Goal: Find contact information: Obtain details needed to contact an individual or organization

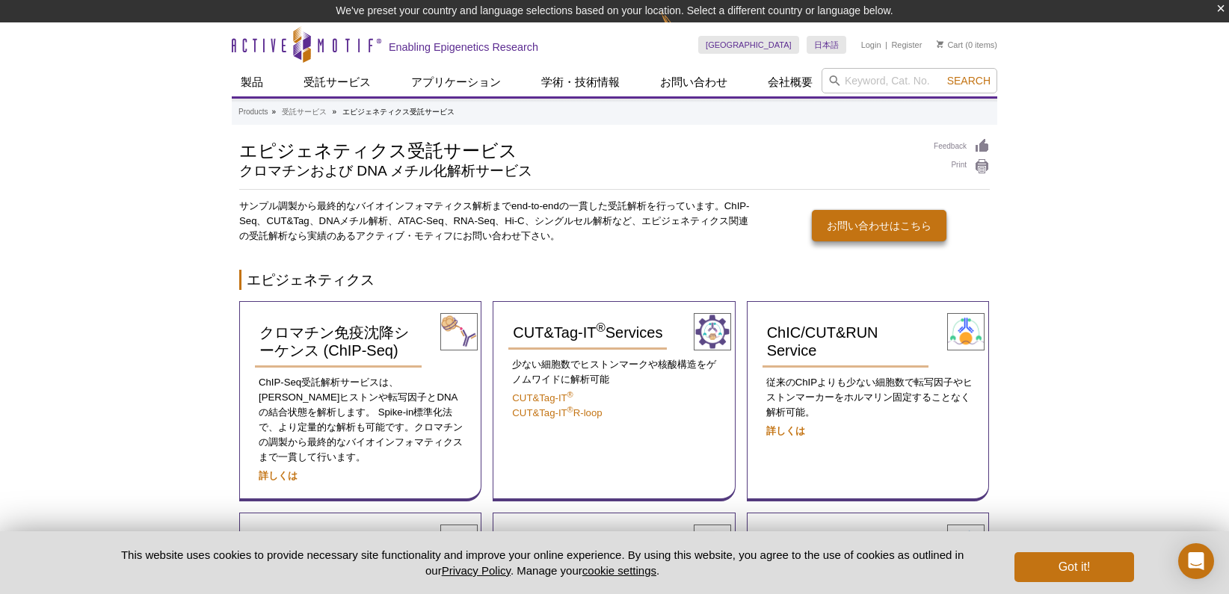
click at [97, 575] on p "This website uses cookies to provide necessary site functionality and improve y…" at bounding box center [542, 562] width 895 height 31
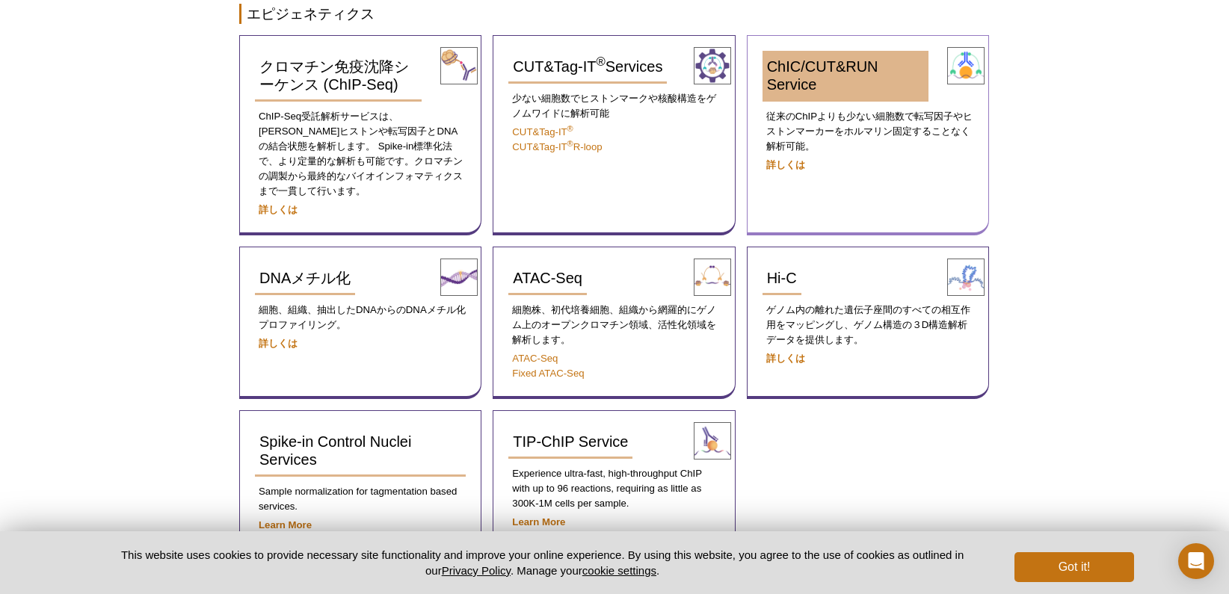
scroll to position [277, 0]
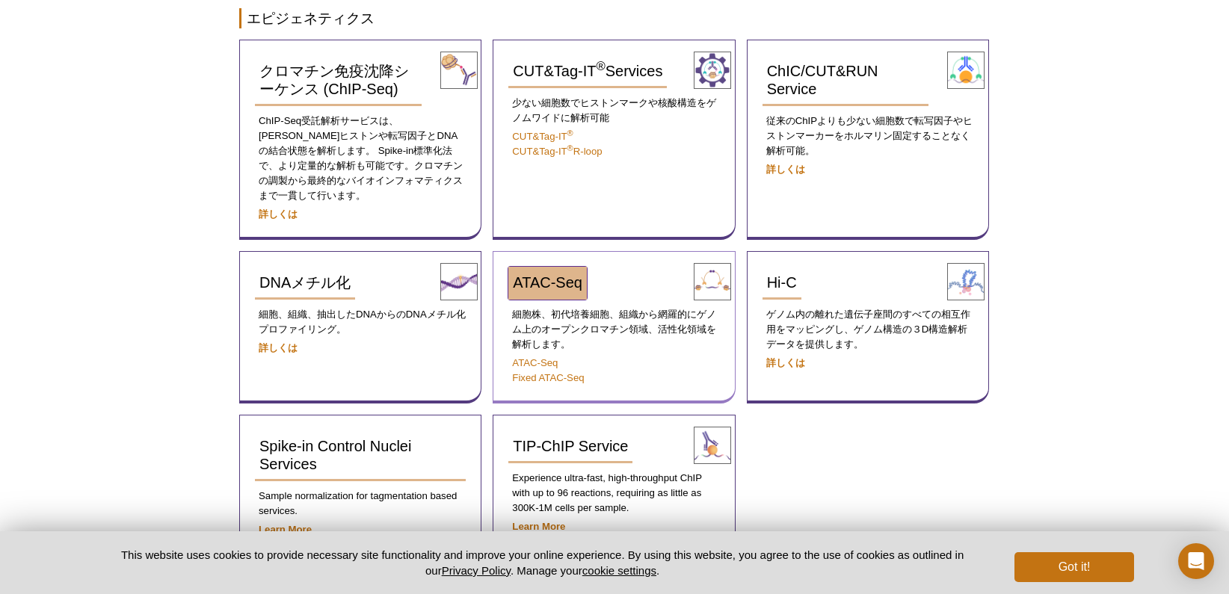
click at [556, 274] on span "ATAC-Seq" at bounding box center [548, 282] width 70 height 16
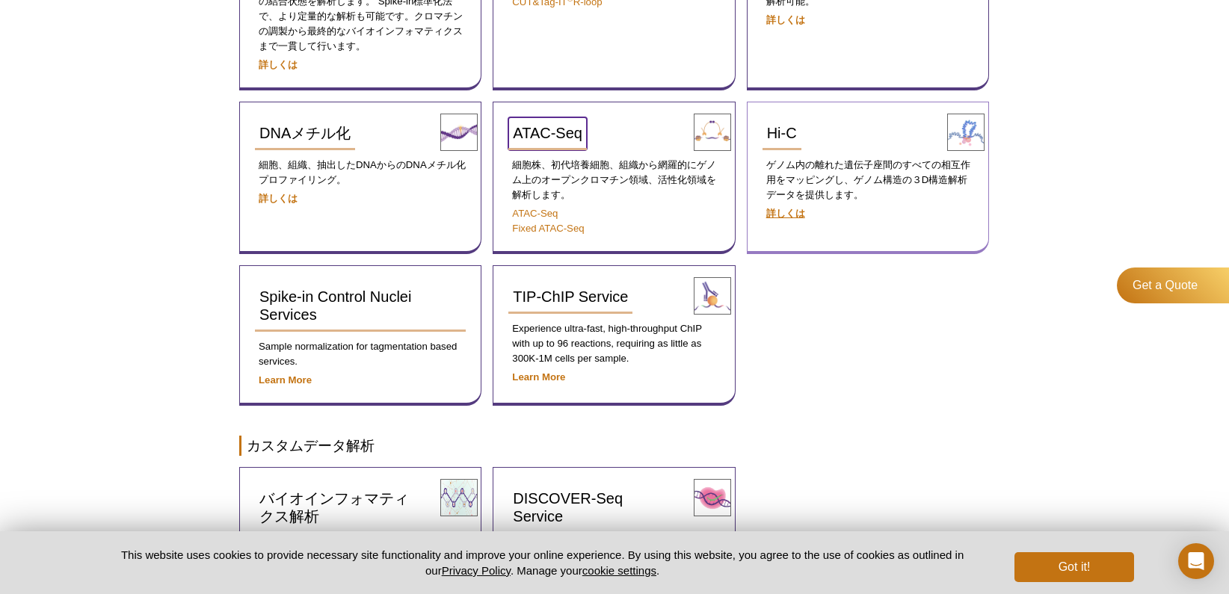
scroll to position [525, 0]
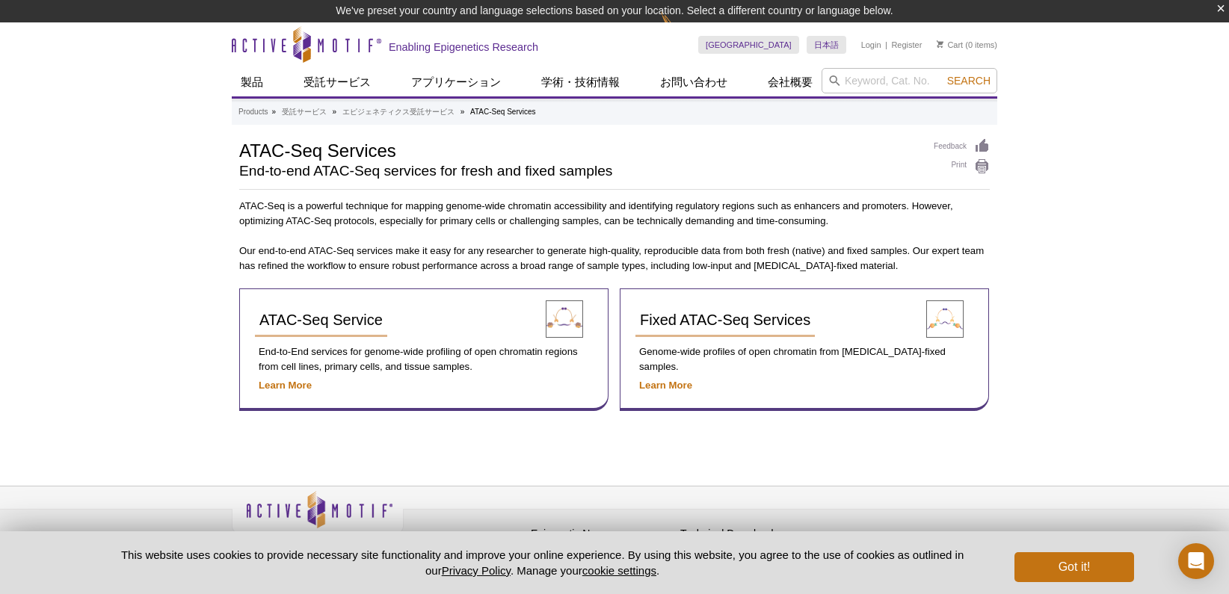
scroll to position [22, 0]
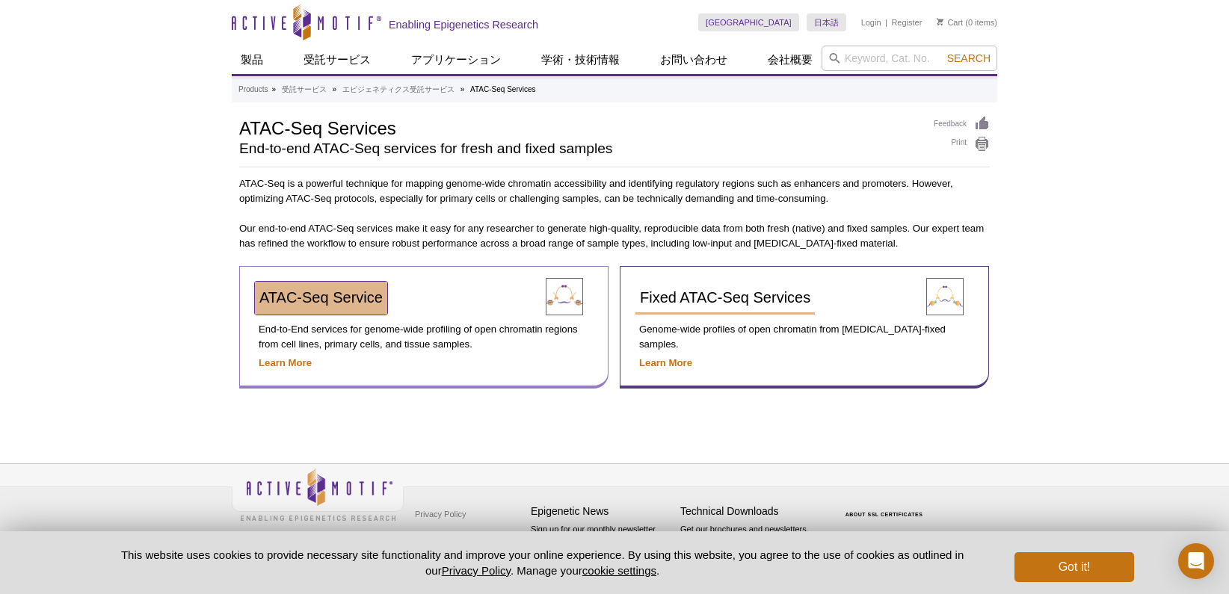
click at [350, 307] on link "ATAC-Seq Service" at bounding box center [321, 298] width 132 height 33
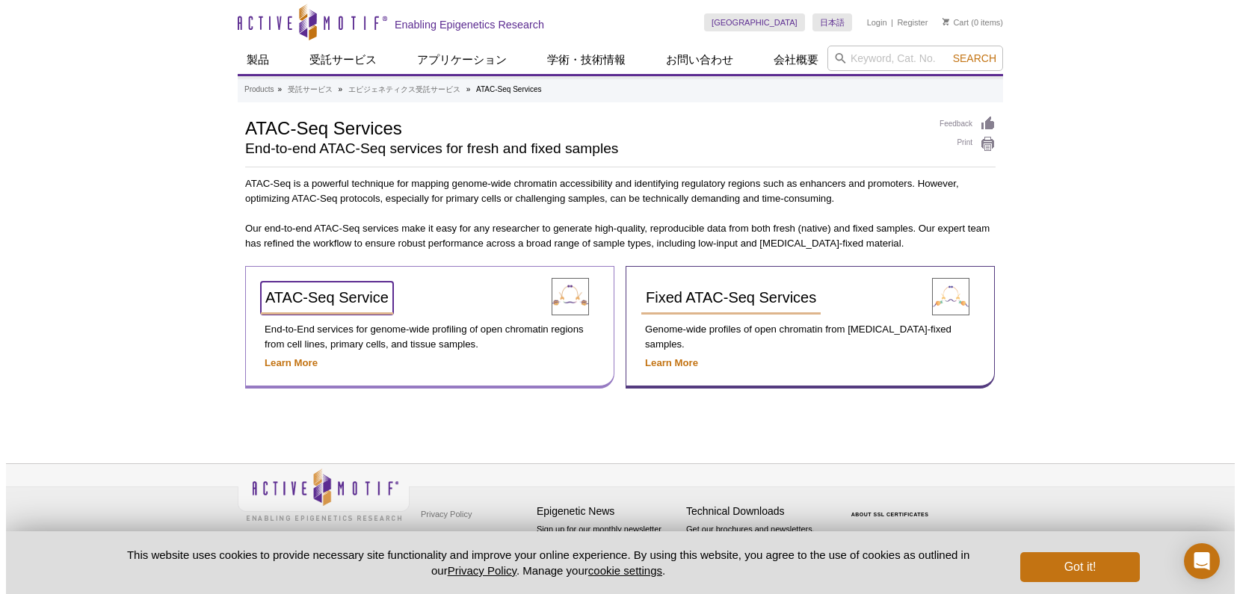
scroll to position [0, 0]
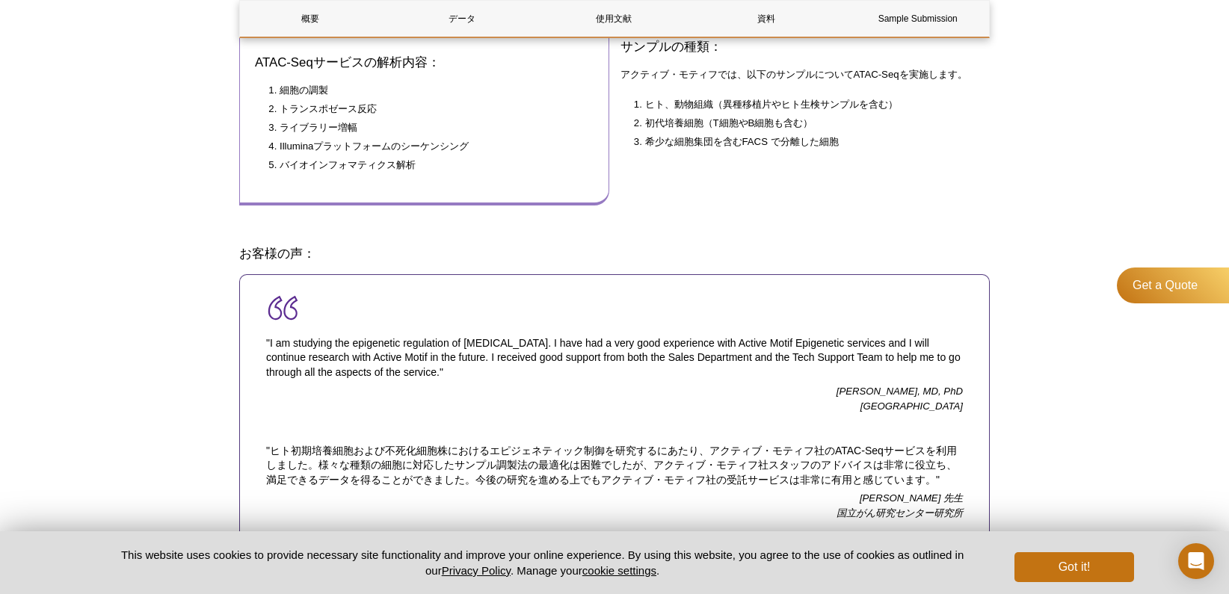
scroll to position [498, 0]
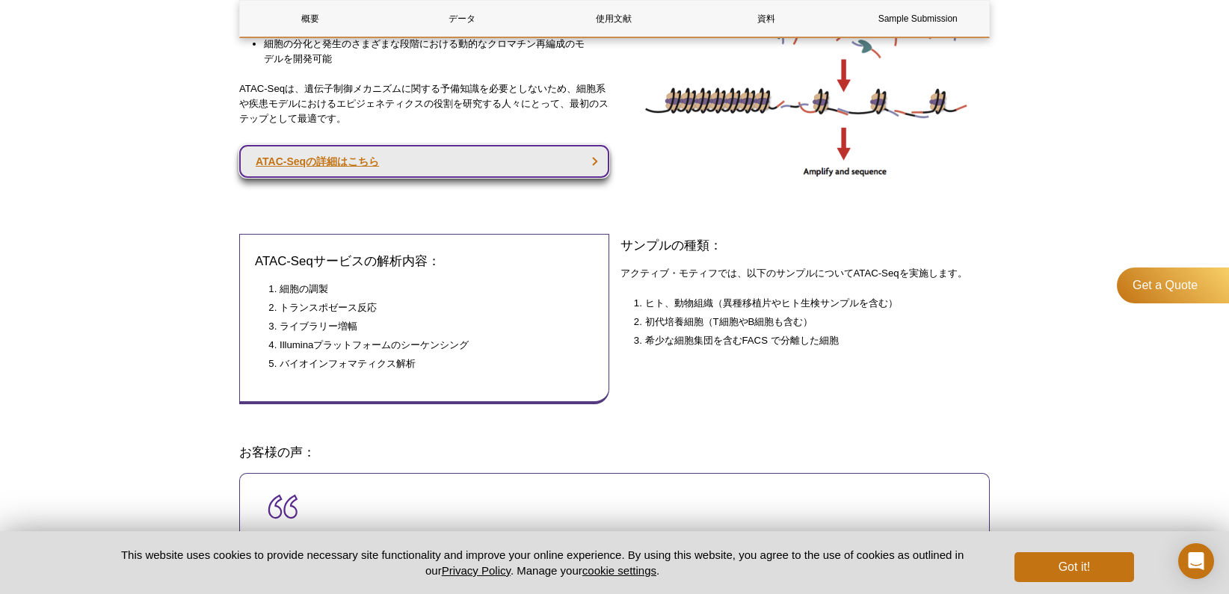
click at [550, 164] on link "ATAC-Seqの詳細はこちら" at bounding box center [424, 161] width 370 height 33
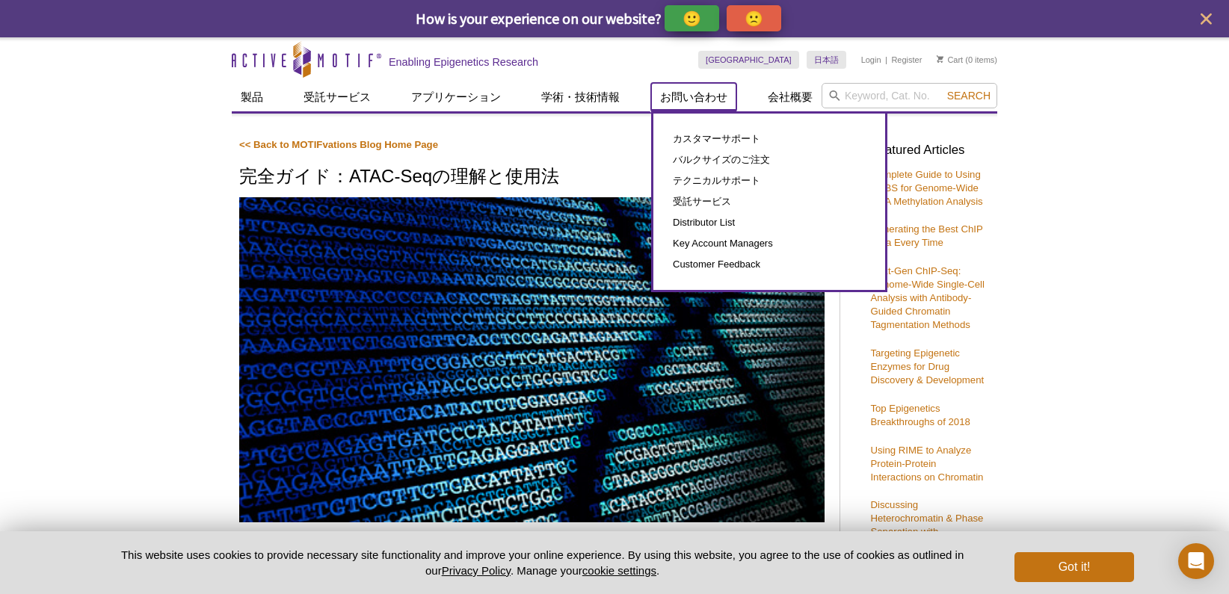
click at [718, 111] on link "お問い合わせ" at bounding box center [693, 97] width 85 height 28
click at [716, 139] on link "カスタマーサポート" at bounding box center [769, 139] width 202 height 21
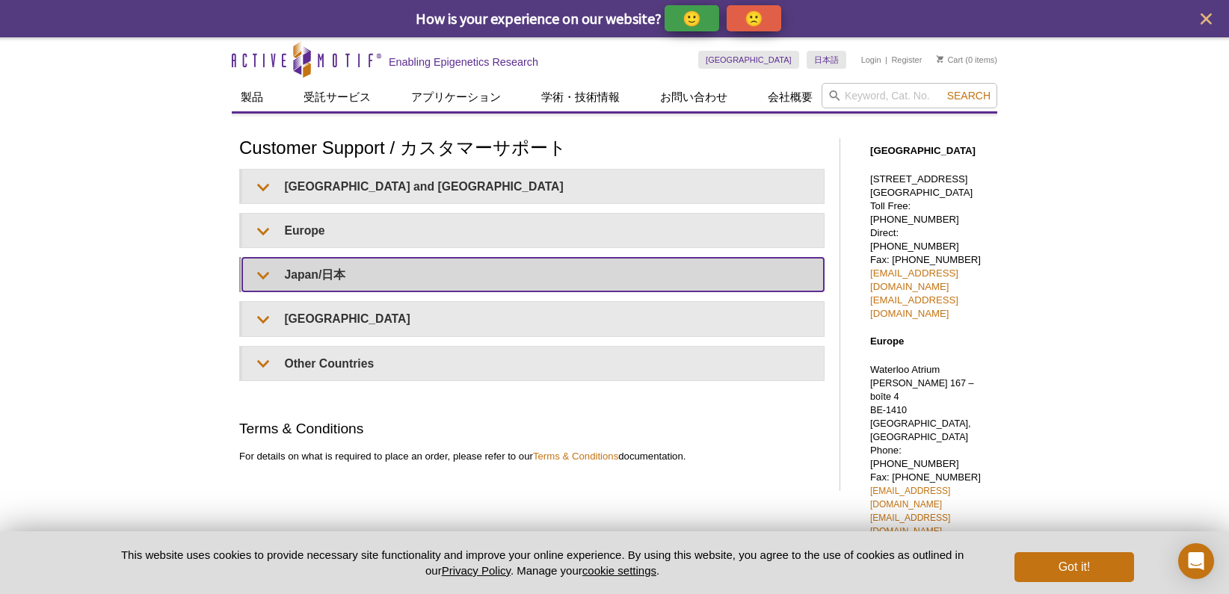
click at [300, 274] on summary "Japan/日本" at bounding box center [532, 275] width 581 height 34
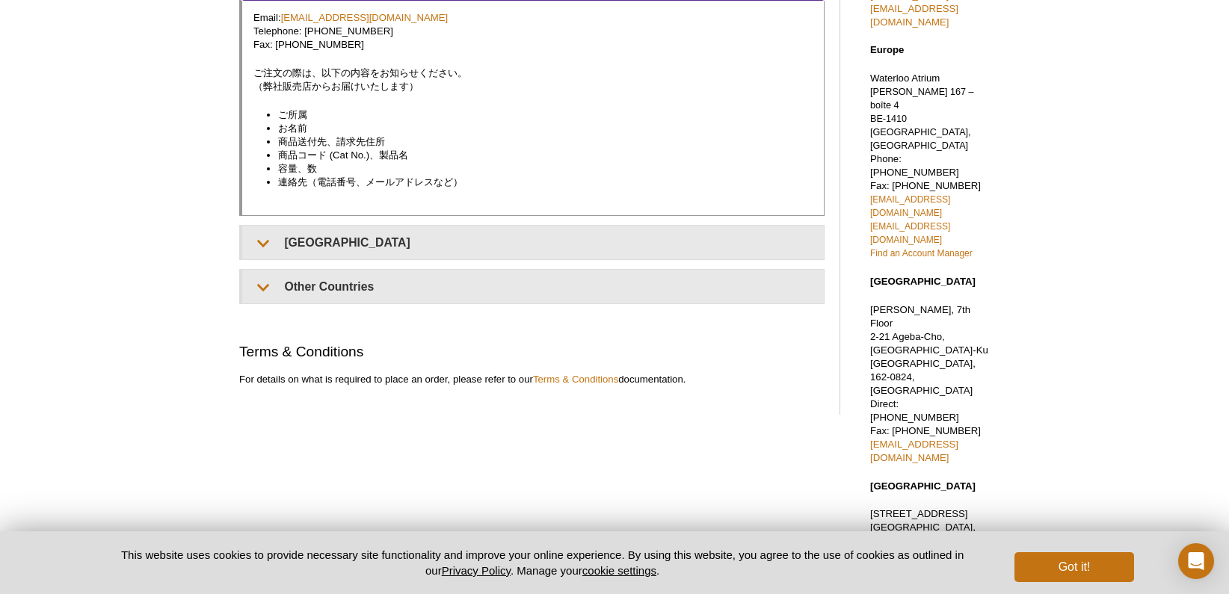
scroll to position [241, 0]
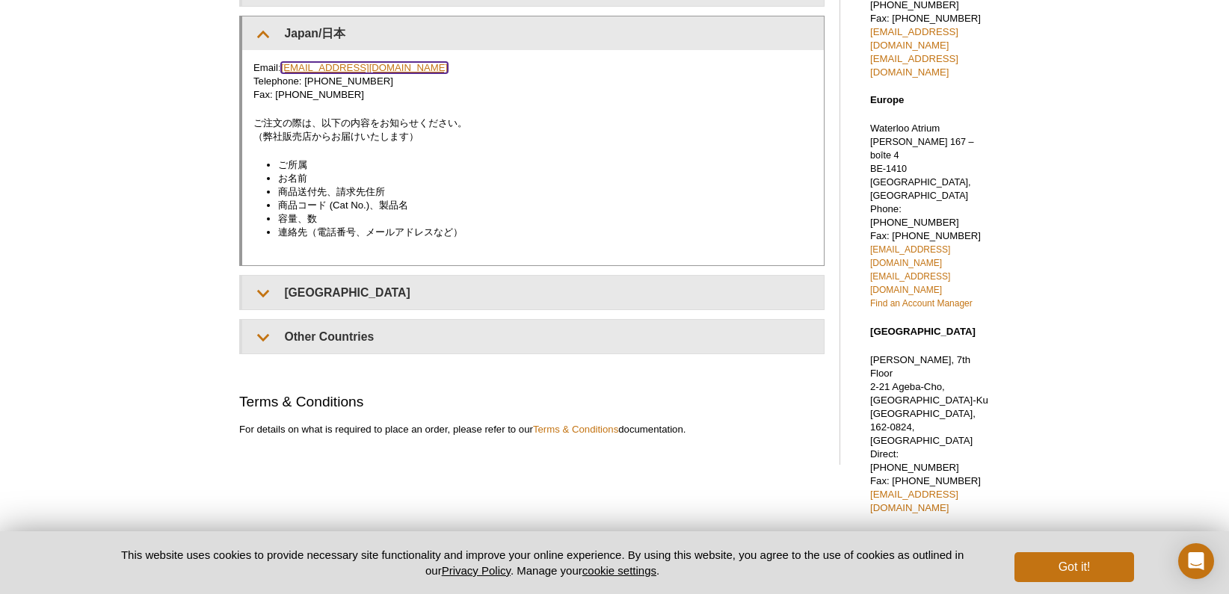
click at [357, 65] on link "[EMAIL_ADDRESS][DOMAIN_NAME]" at bounding box center [364, 67] width 167 height 11
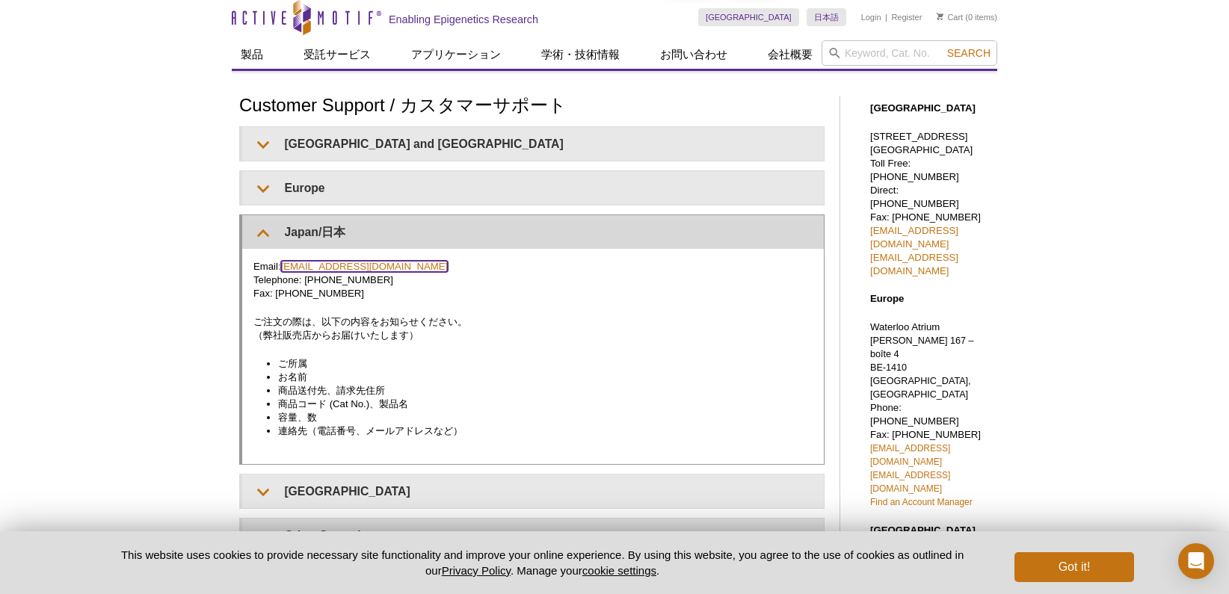
scroll to position [0, 0]
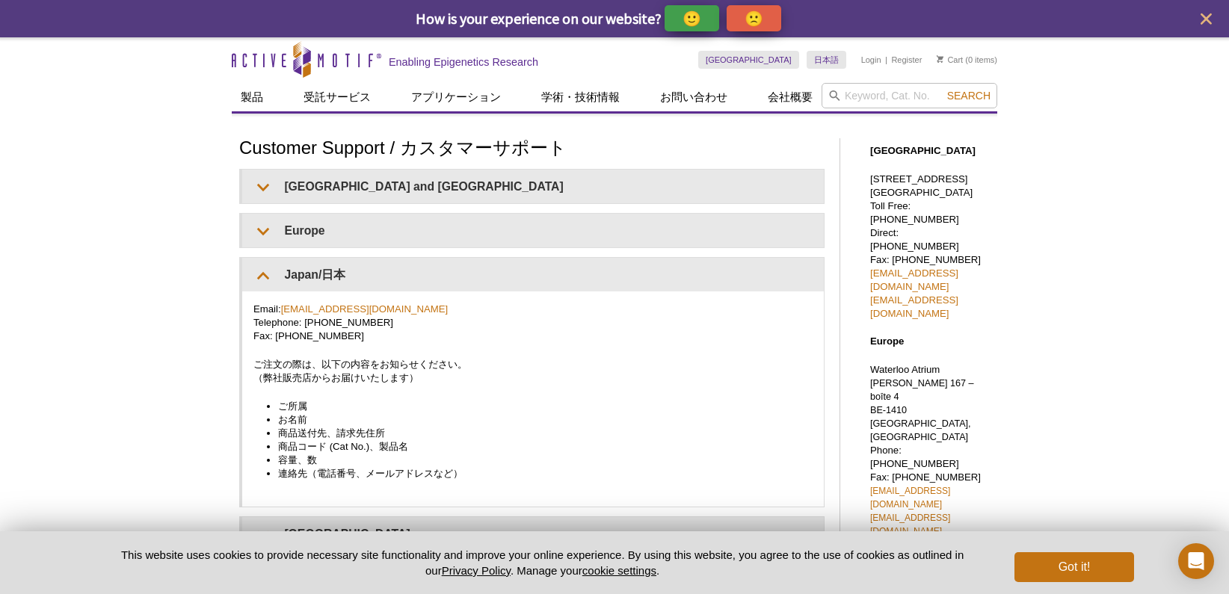
drag, startPoint x: 121, startPoint y: 193, endPoint x: 138, endPoint y: 235, distance: 45.7
click at [120, 194] on div "Active Motif Logo Enabling Epigenetics Research 0 Search Skip to content Active…" at bounding box center [614, 581] width 1229 height 1089
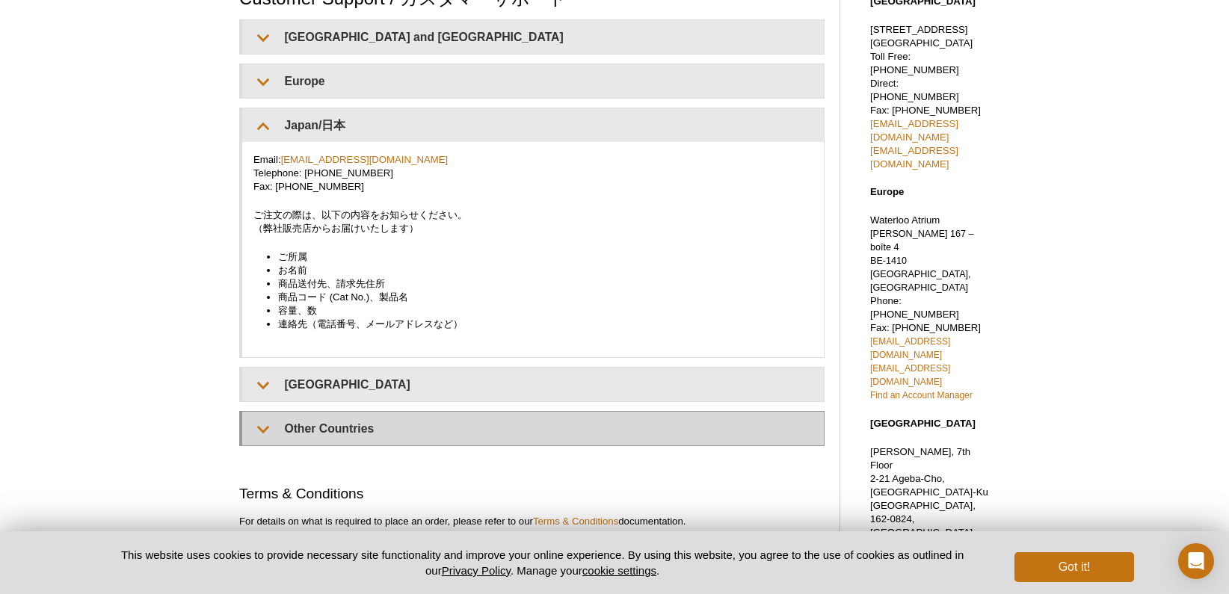
scroll to position [291, 0]
